Goal: Task Accomplishment & Management: Manage account settings

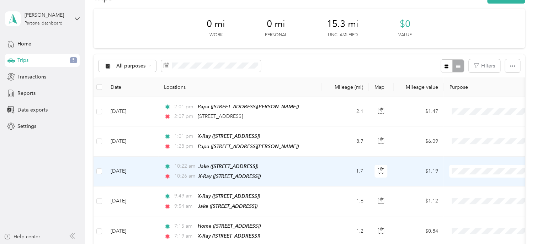
scroll to position [23, 0]
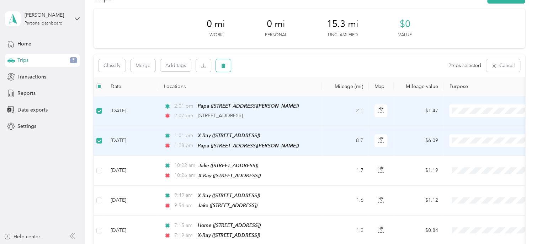
click at [226, 65] on icon "button" at bounding box center [223, 65] width 5 height 5
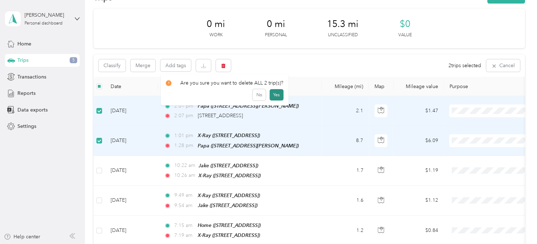
click at [274, 95] on button "Yes" at bounding box center [277, 94] width 14 height 11
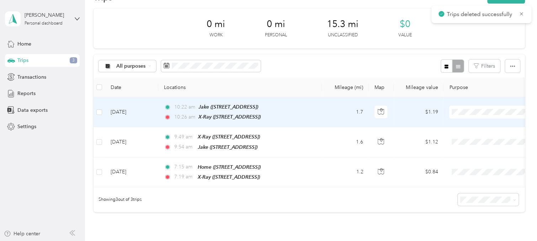
click at [463, 126] on li "Veterans United Home Loans" at bounding box center [494, 123] width 90 height 12
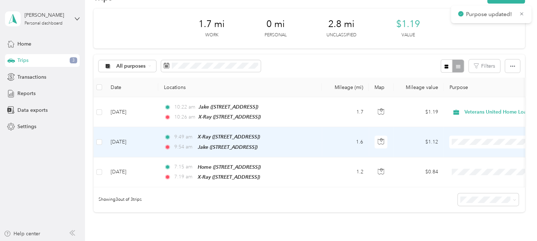
click at [469, 154] on span "Veterans United Home Loans" at bounding box center [499, 152] width 67 height 7
